Goal: Transaction & Acquisition: Purchase product/service

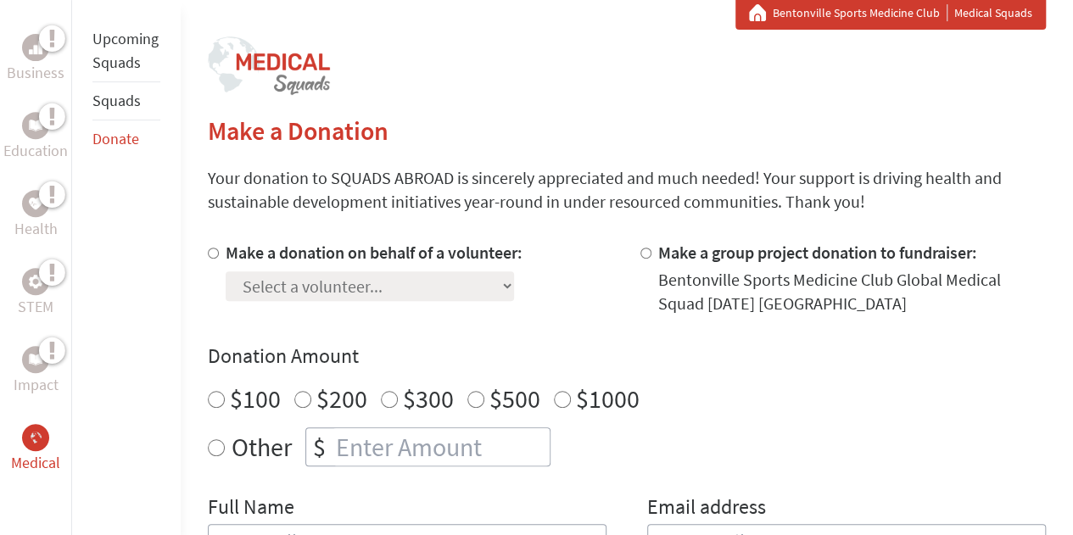
scroll to position [318, 0]
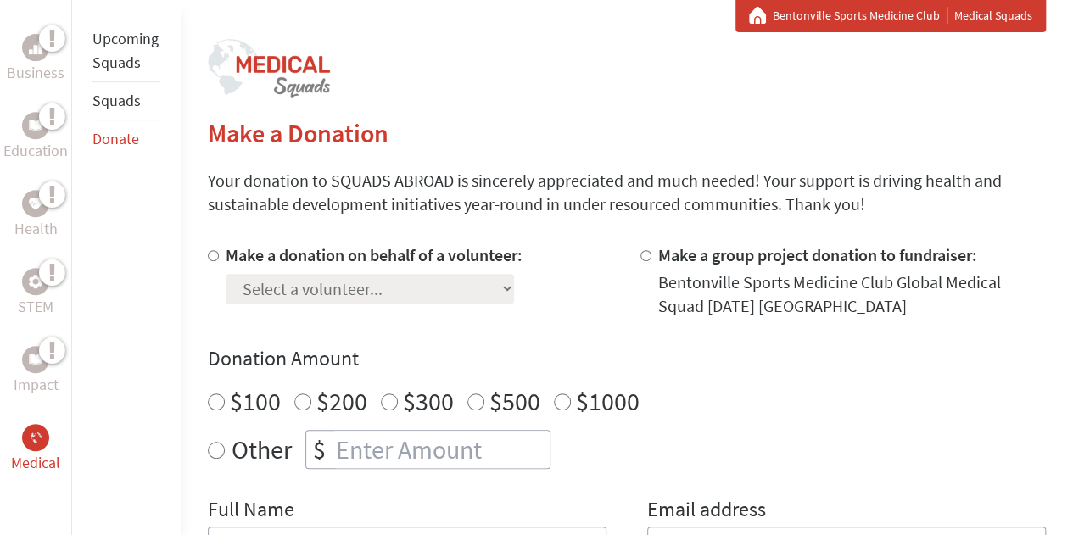
click at [211, 254] on input "Make a donation on behalf of a volunteer:" at bounding box center [213, 255] width 11 height 11
radio input "true"
click at [350, 289] on select "Select a volunteer... [PERSON_NAME] [PERSON_NAME] [PERSON_NAME] [PERSON_NAME] […" at bounding box center [370, 289] width 289 height 30
click at [647, 252] on input "Make a group project donation to fundraiser:" at bounding box center [646, 255] width 11 height 11
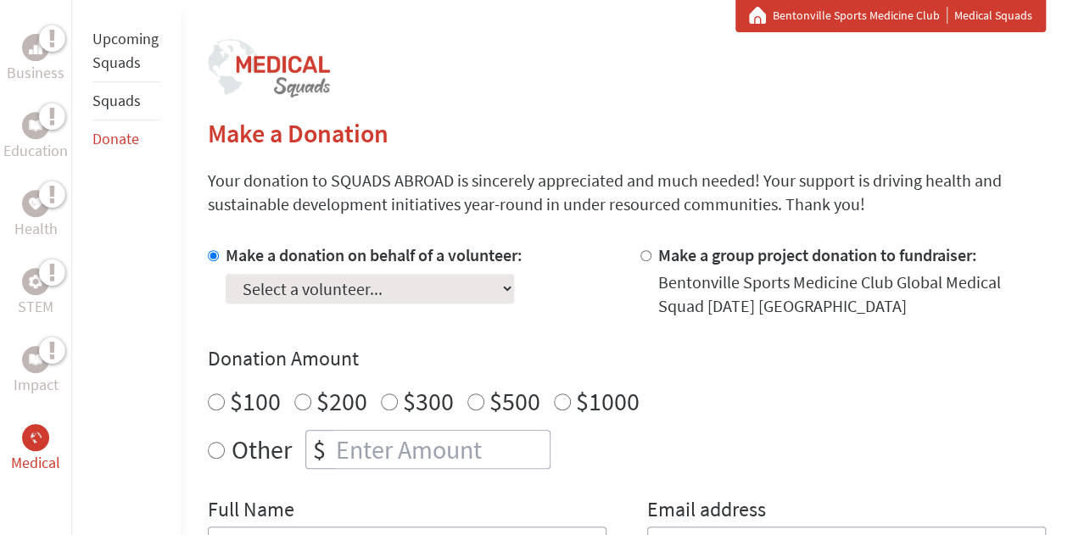
radio input "true"
click at [581, 261] on div "Make a donation on behalf of a volunteer: Select a volunteer... [PERSON_NAME] […" at bounding box center [411, 281] width 406 height 75
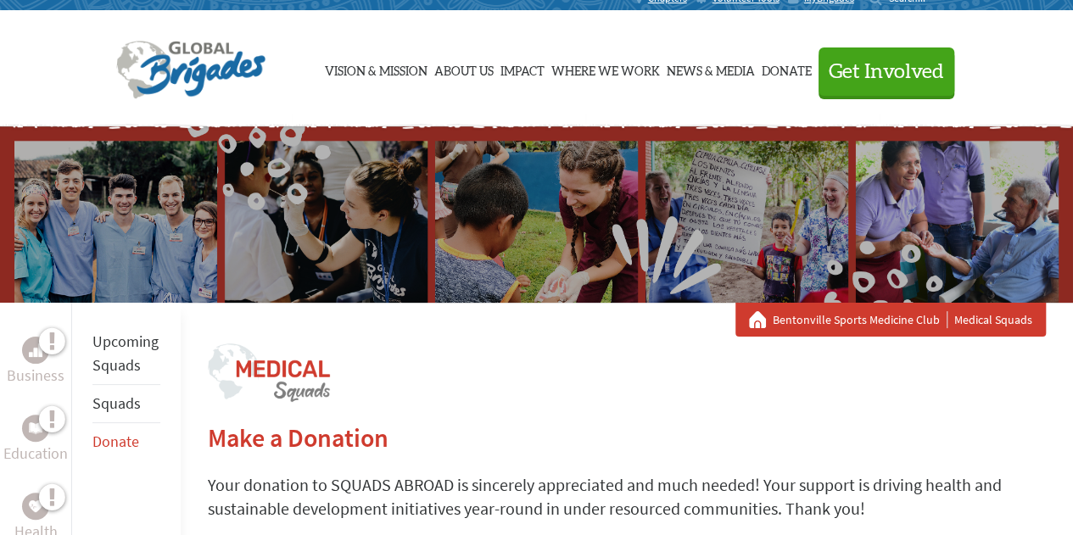
scroll to position [13, 0]
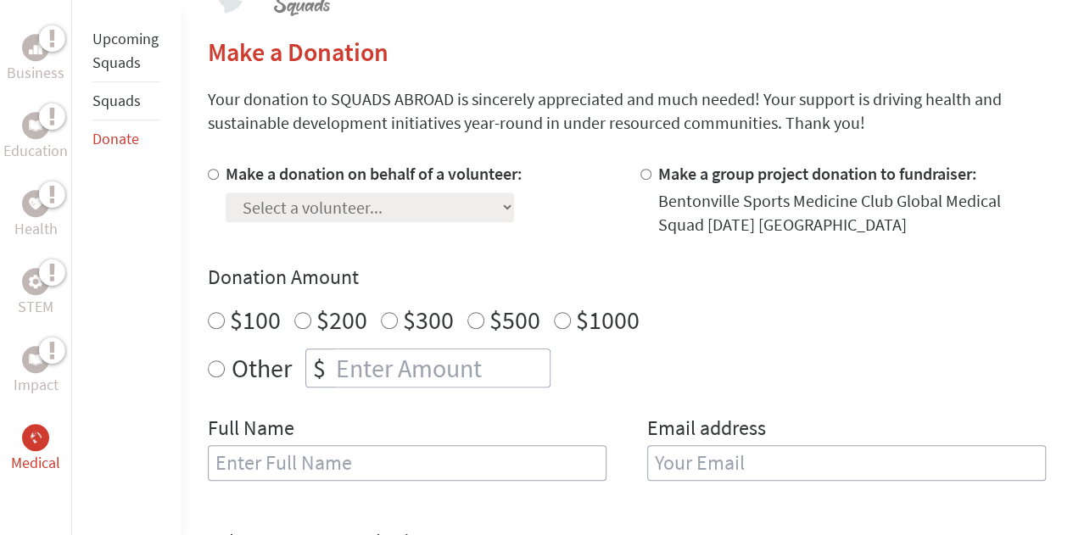
scroll to position [443, 0]
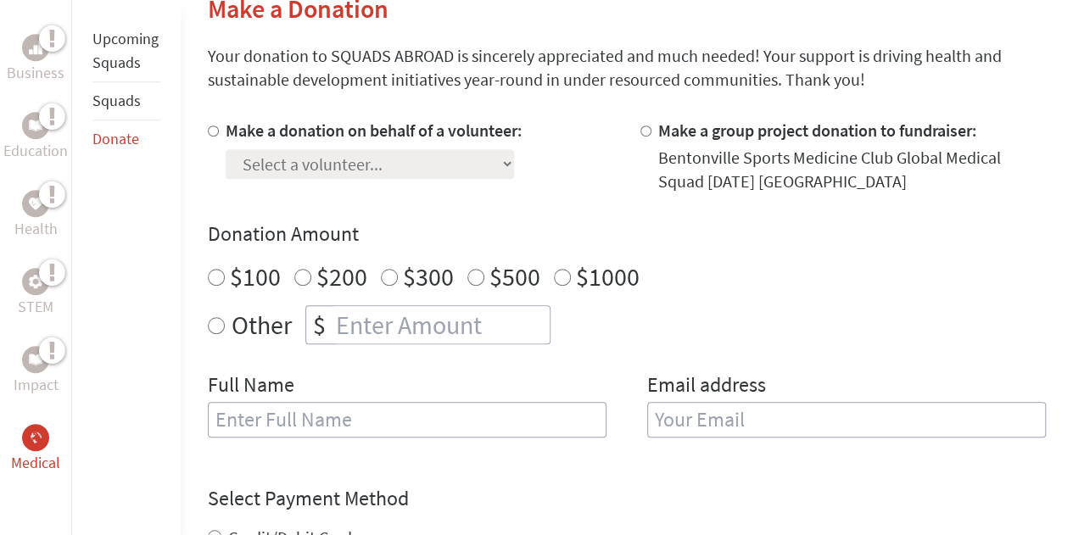
click at [645, 131] on input "Make a group project donation to fundraiser:" at bounding box center [646, 131] width 11 height 11
radio input "true"
click at [214, 132] on input "Make a donation on behalf of a volunteer:" at bounding box center [213, 131] width 11 height 11
radio input "true"
click at [301, 171] on select "Select a volunteer... [PERSON_NAME] [PERSON_NAME] [PERSON_NAME] [PERSON_NAME] […" at bounding box center [370, 164] width 289 height 30
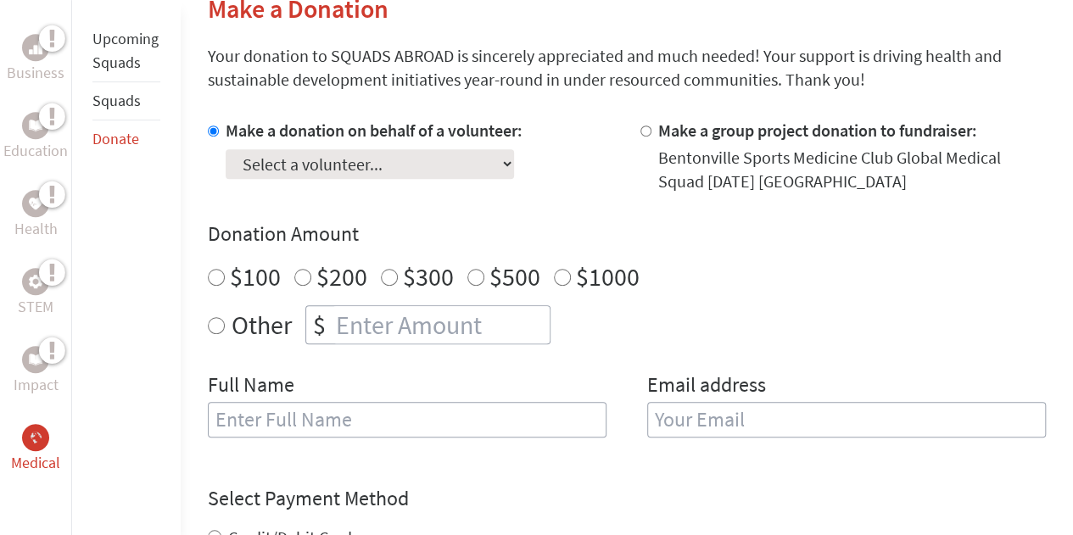
click at [569, 242] on h4 "Donation Amount" at bounding box center [627, 234] width 838 height 27
click at [645, 135] on input "Make a group project donation to fundraiser:" at bounding box center [646, 131] width 11 height 11
radio input "true"
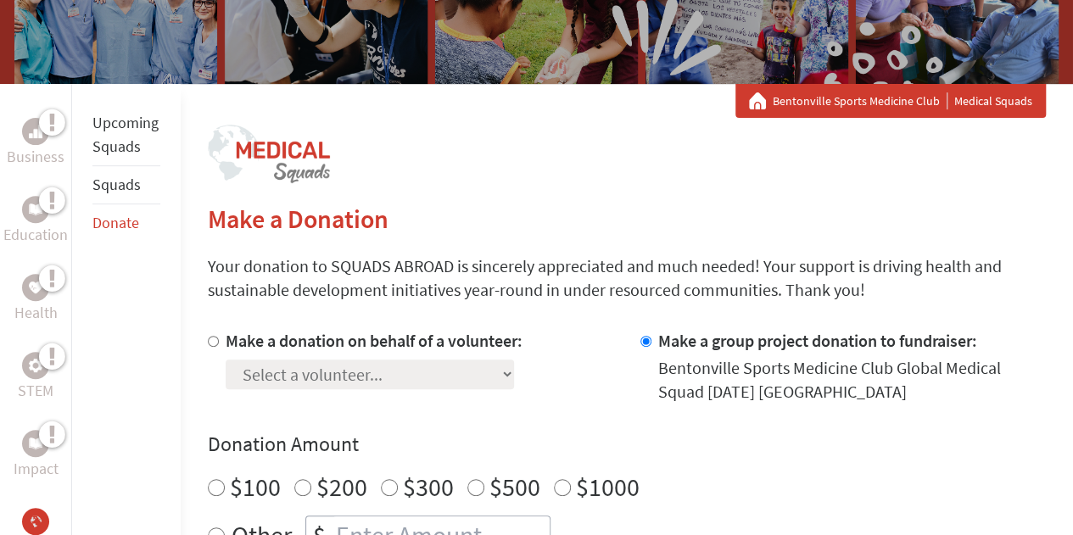
scroll to position [0, 0]
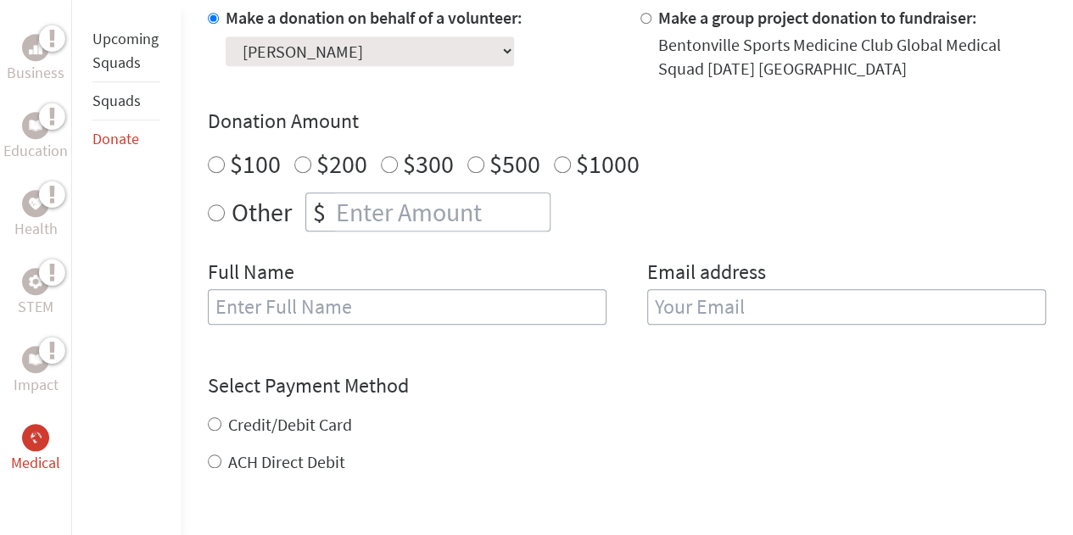
scroll to position [429, 0]
